Goal: Find specific page/section: Find specific page/section

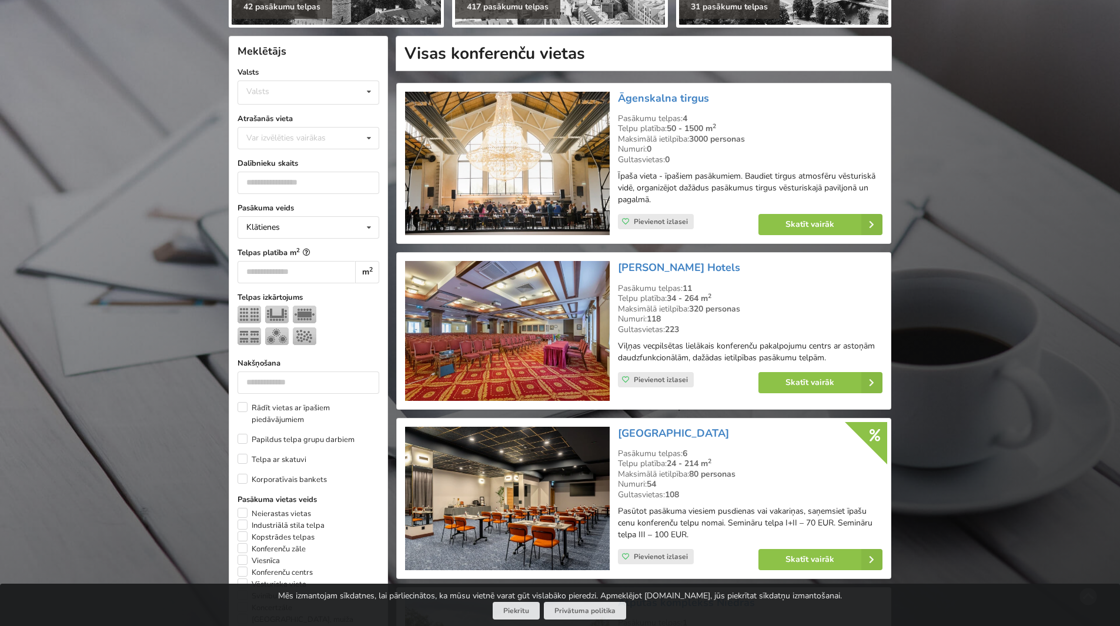
scroll to position [235, 0]
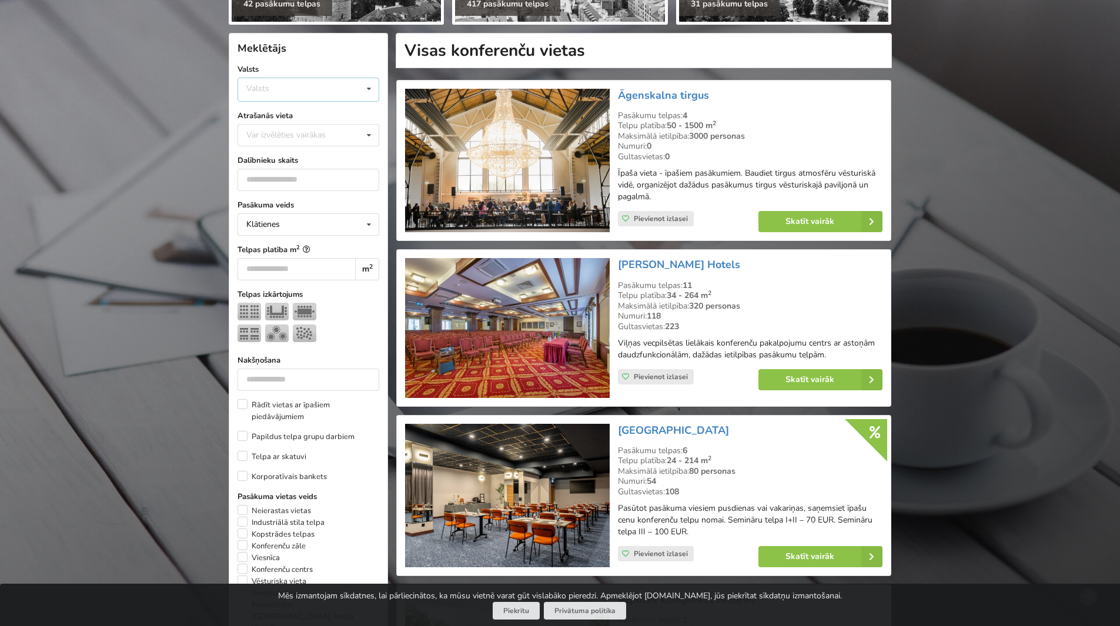
click at [308, 85] on div "Valsts Igaunija Latvija Lietuva" at bounding box center [308, 90] width 142 height 24
click at [388, 115] on div "Meklētājs Valsts Valsts Igaunija Latvija Lietuva Atrašanās vieta Var izvēlēties…" at bounding box center [308, 478] width 159 height 890
click at [344, 132] on div "Var izvēlēties vairākas" at bounding box center [297, 135] width 109 height 14
click at [297, 180] on div "Zemgale" at bounding box center [308, 183] width 140 height 22
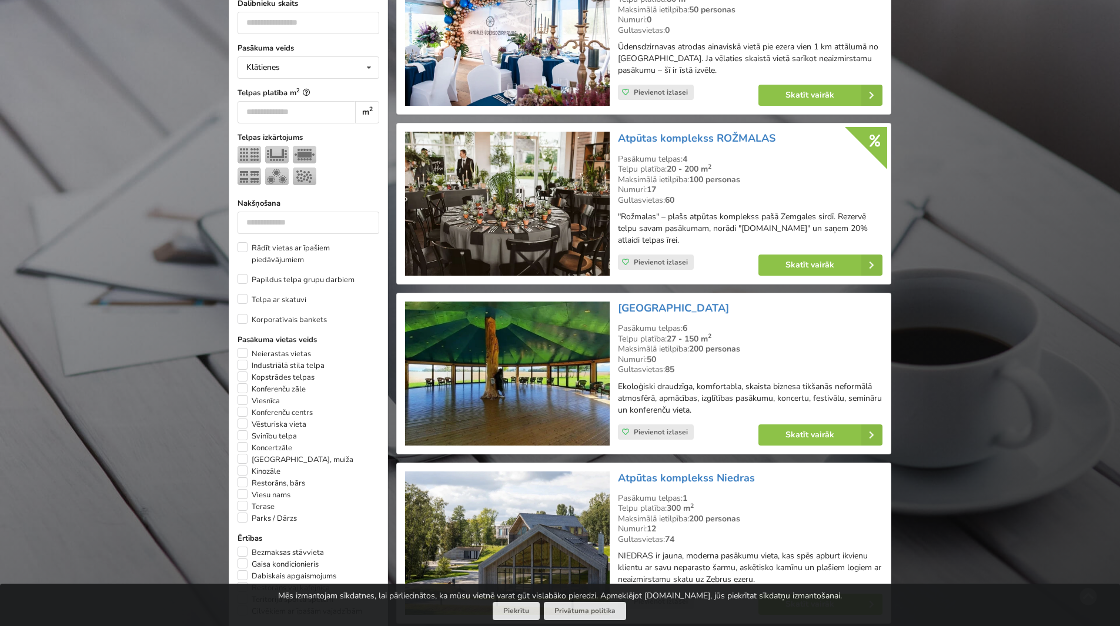
scroll to position [470, 0]
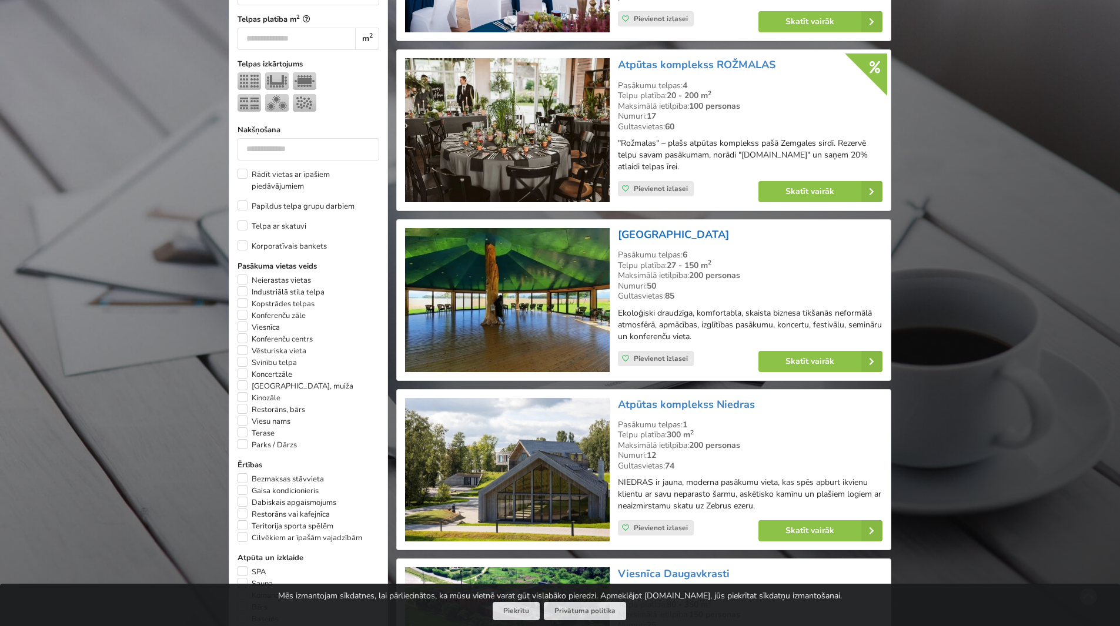
click at [691, 230] on link "[GEOGRAPHIC_DATA]" at bounding box center [673, 234] width 111 height 14
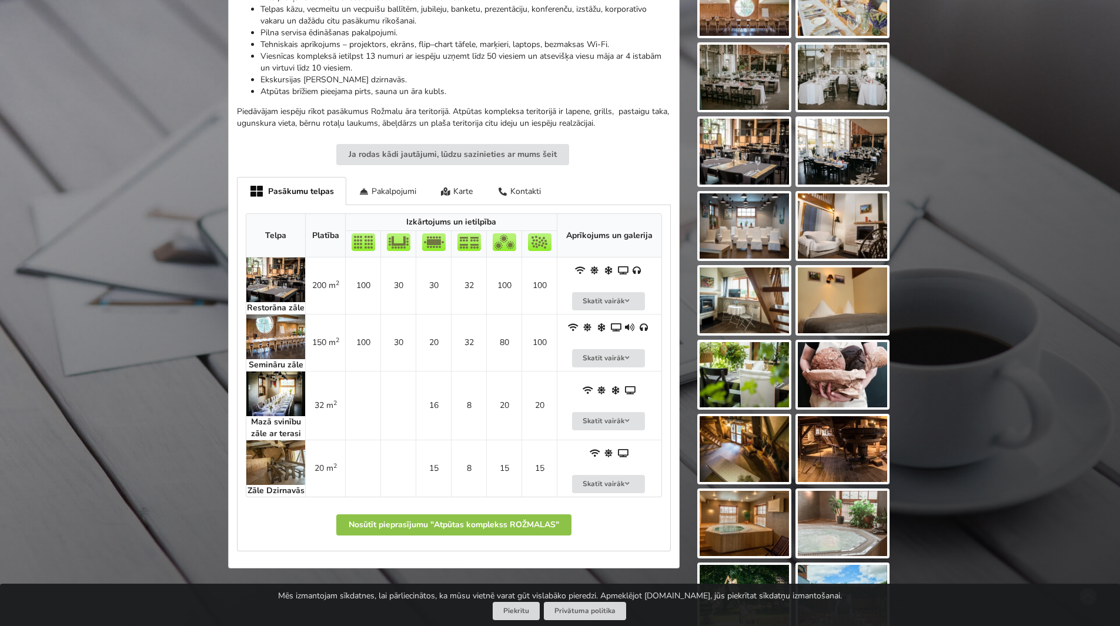
scroll to position [470, 0]
